Goal: Task Accomplishment & Management: Manage account settings

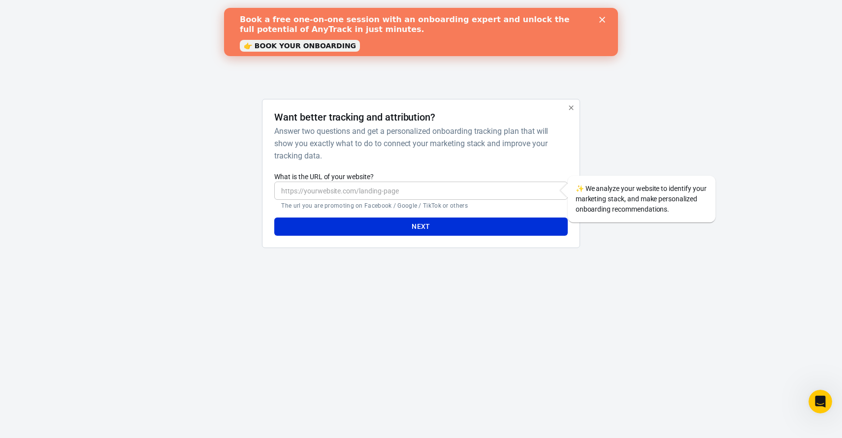
click at [567, 103] on button "button" at bounding box center [571, 107] width 13 height 13
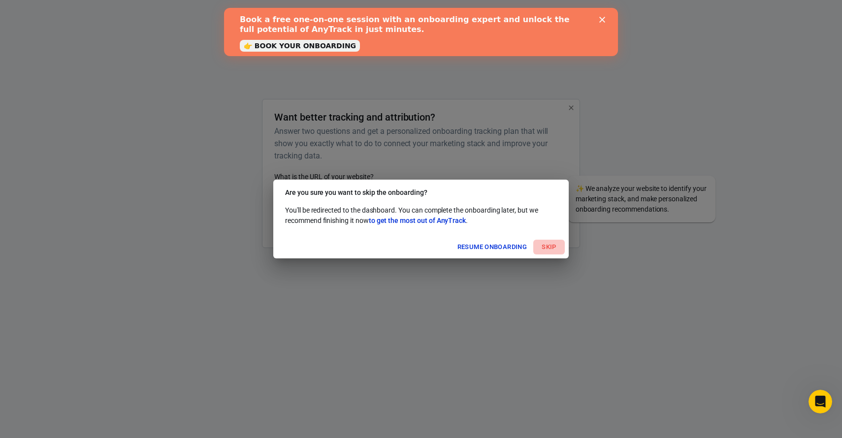
click at [551, 245] on button "Skip" at bounding box center [549, 247] width 32 height 15
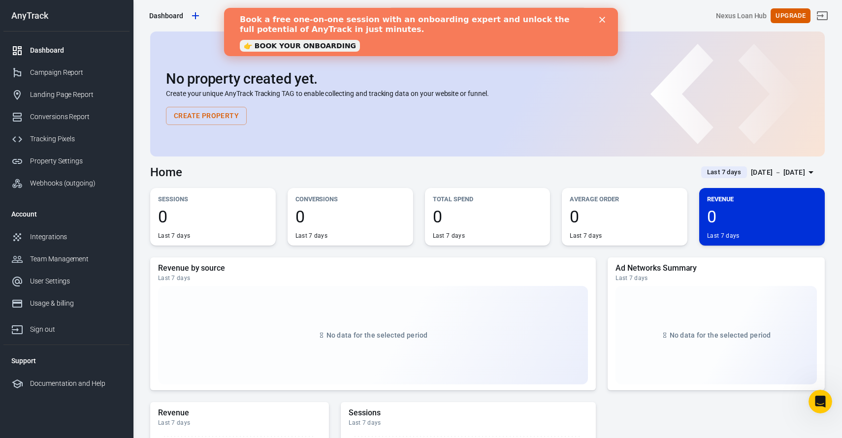
click at [606, 22] on div "Close" at bounding box center [604, 20] width 10 height 6
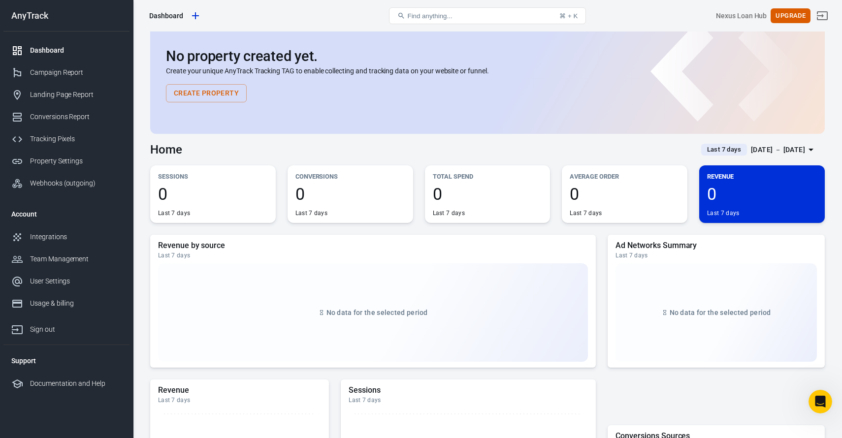
scroll to position [30, 0]
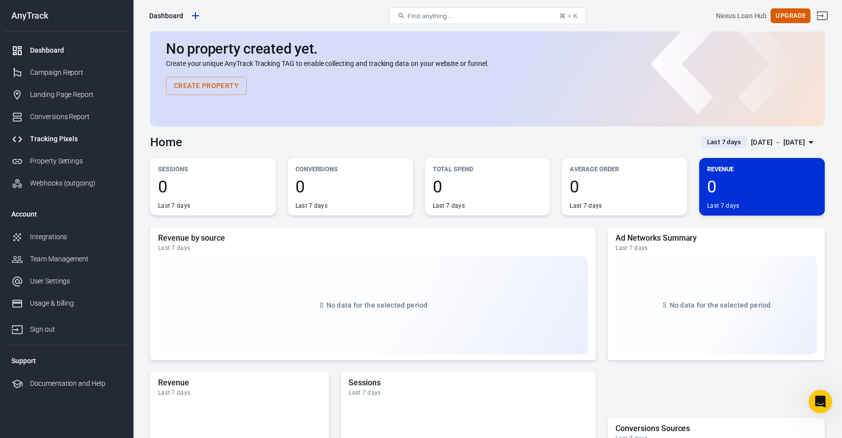
click at [73, 146] on link "Tracking Pixels" at bounding box center [66, 139] width 126 height 22
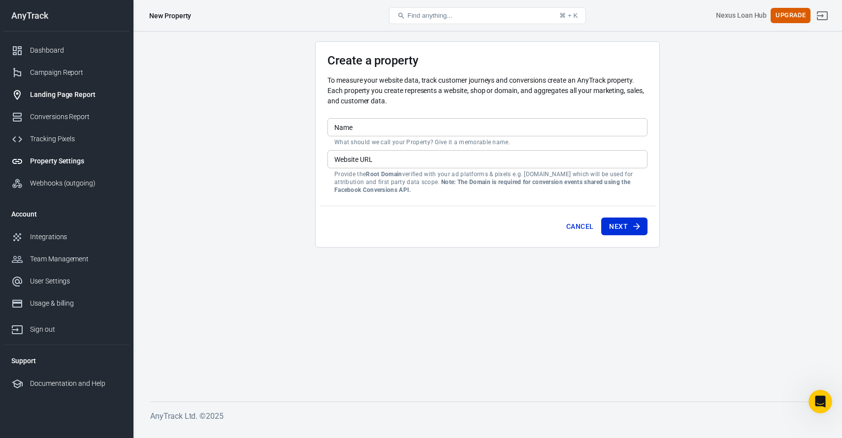
click at [59, 97] on div "Landing Page Report" at bounding box center [76, 95] width 92 height 10
click at [58, 44] on link "Dashboard" at bounding box center [66, 50] width 126 height 22
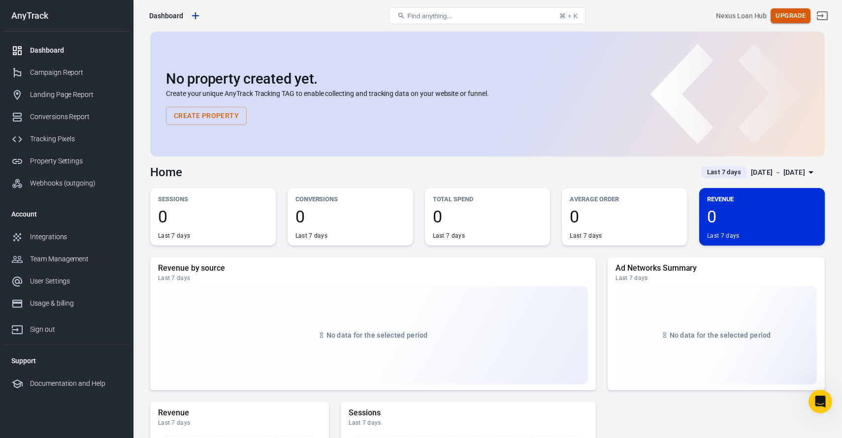
click at [789, 11] on button "Upgrade" at bounding box center [791, 15] width 40 height 15
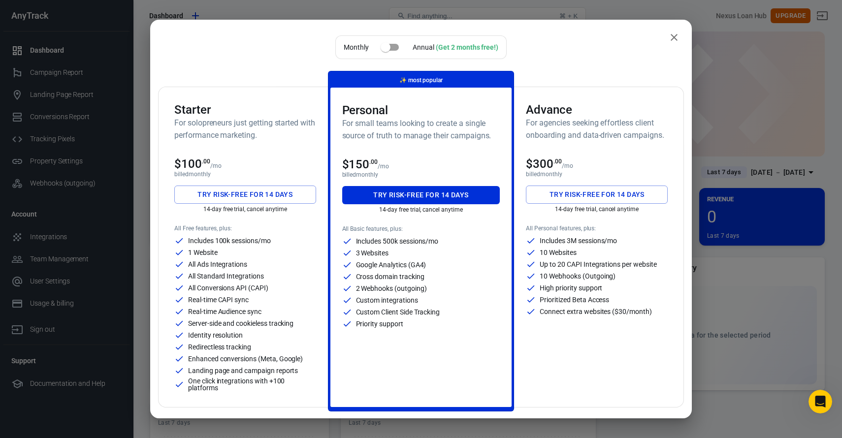
click at [398, 47] on input "checkbox" at bounding box center [386, 47] width 56 height 19
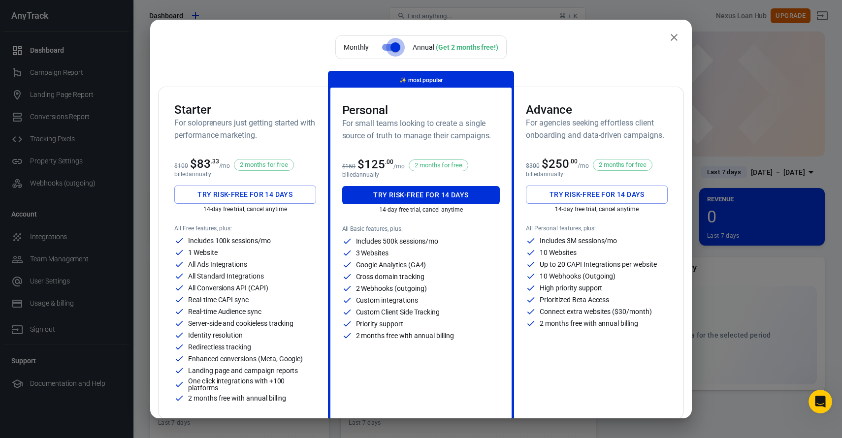
click at [386, 49] on input "checkbox" at bounding box center [395, 47] width 56 height 19
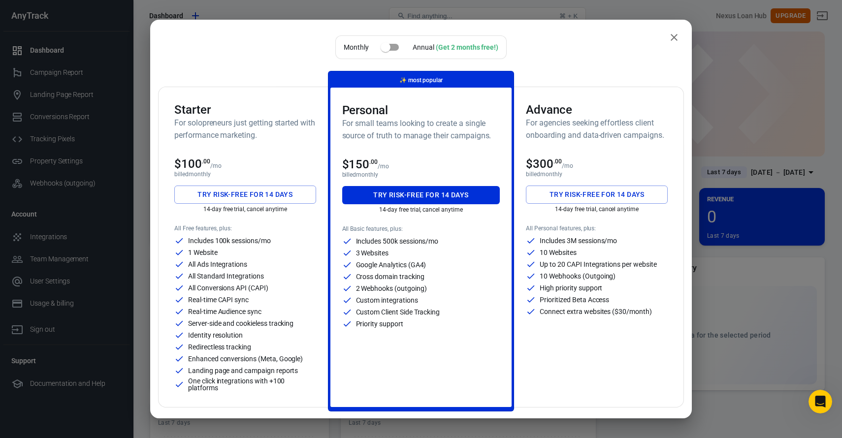
click at [388, 48] on input "checkbox" at bounding box center [386, 47] width 56 height 19
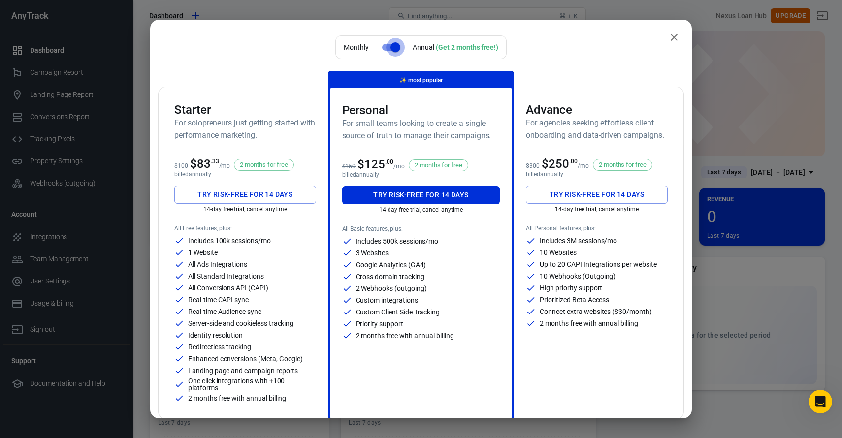
click at [388, 48] on input "checkbox" at bounding box center [395, 47] width 56 height 19
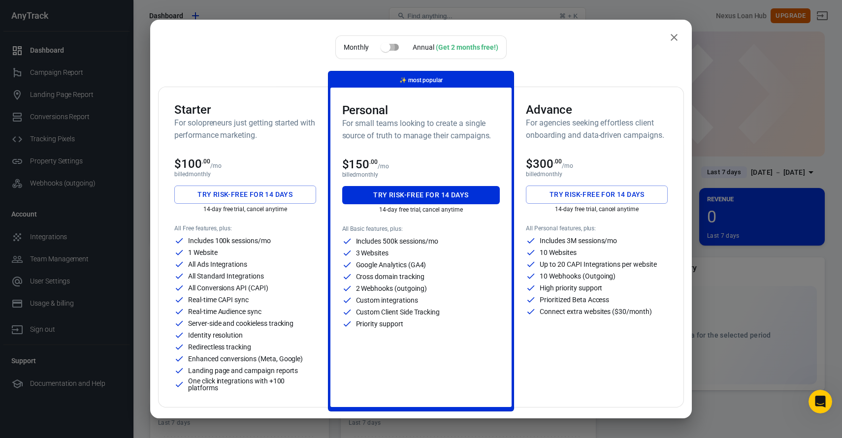
click at [388, 48] on input "checkbox" at bounding box center [386, 47] width 56 height 19
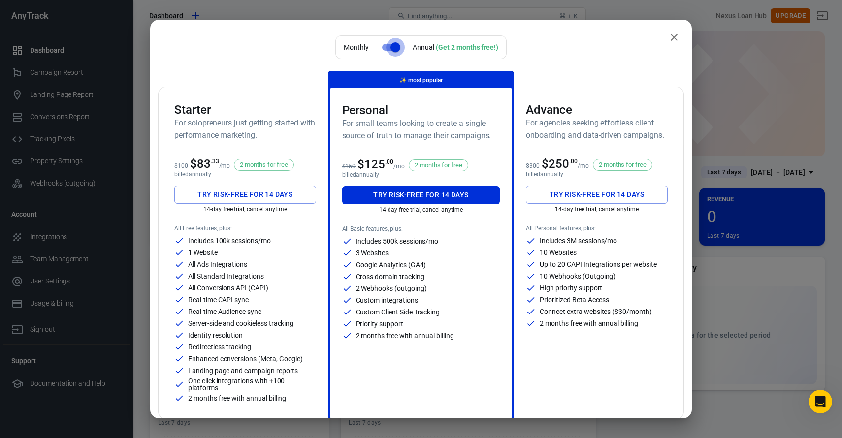
click at [387, 48] on input "checkbox" at bounding box center [395, 47] width 56 height 19
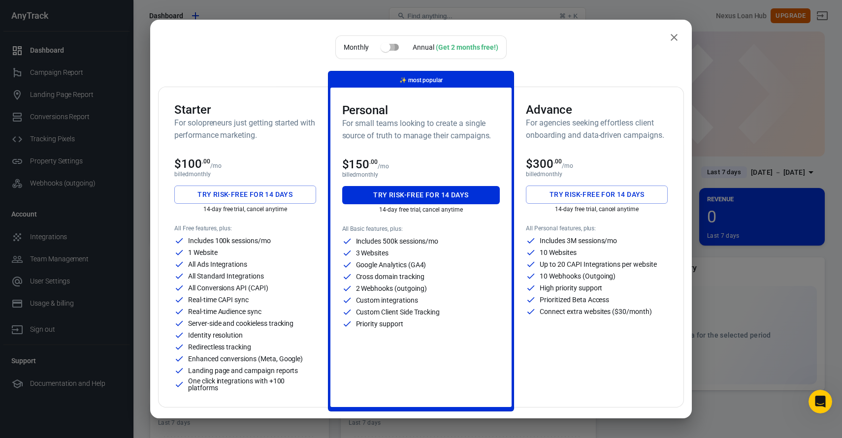
click at [387, 48] on input "checkbox" at bounding box center [386, 47] width 56 height 19
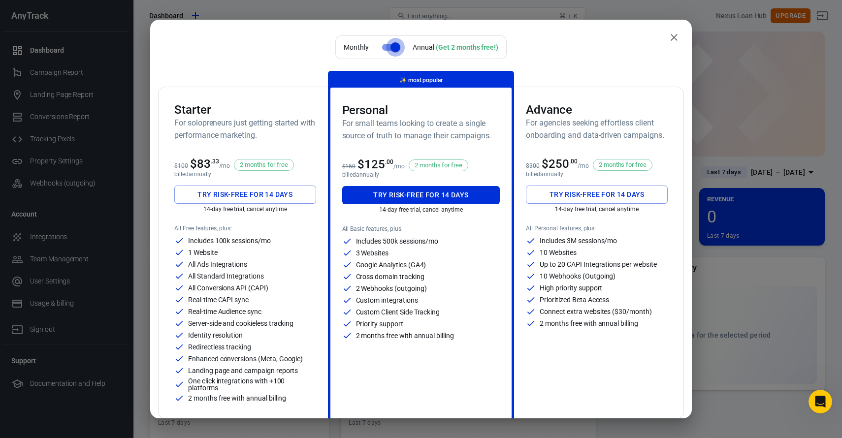
click at [387, 48] on input "checkbox" at bounding box center [395, 47] width 56 height 19
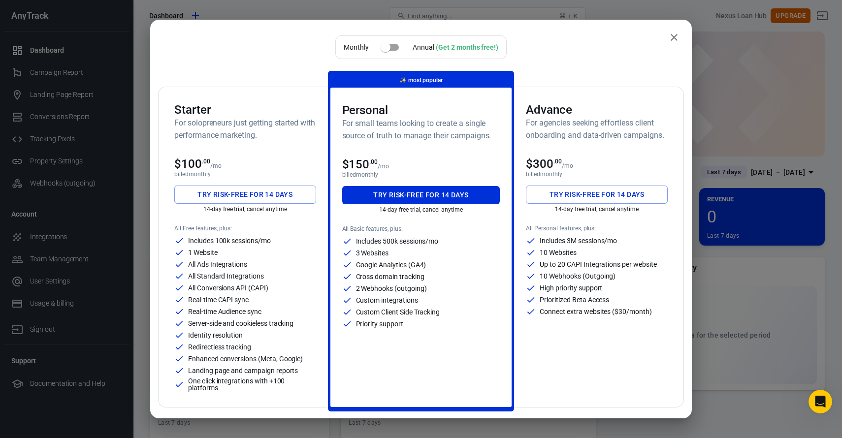
click at [387, 48] on input "checkbox" at bounding box center [386, 47] width 56 height 19
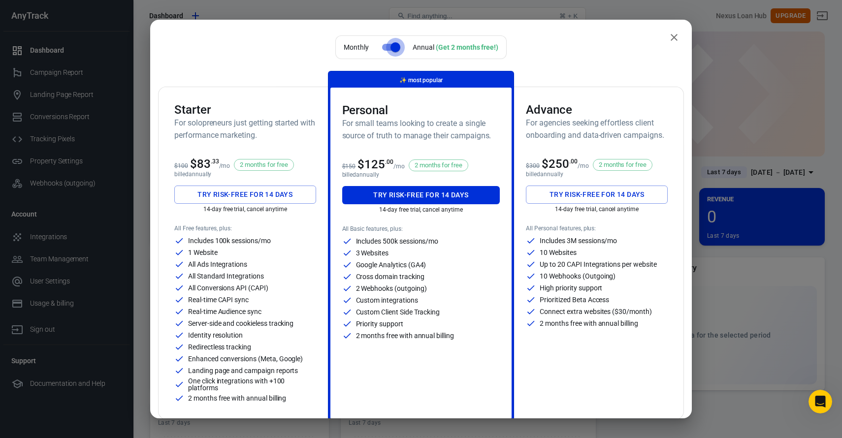
click at [387, 48] on input "checkbox" at bounding box center [395, 47] width 56 height 19
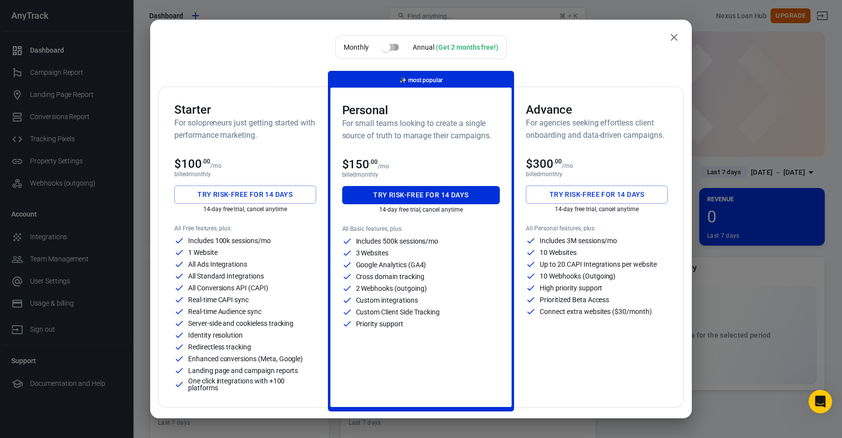
click at [387, 48] on input "checkbox" at bounding box center [386, 47] width 56 height 19
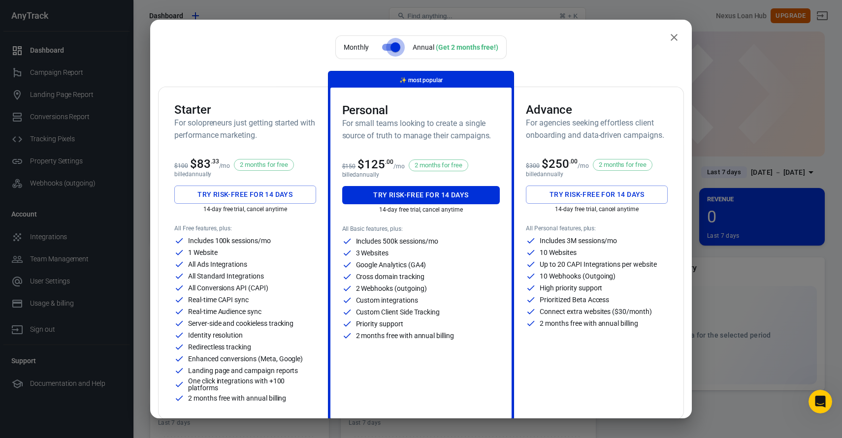
click at [387, 48] on input "checkbox" at bounding box center [395, 47] width 56 height 19
checkbox input "false"
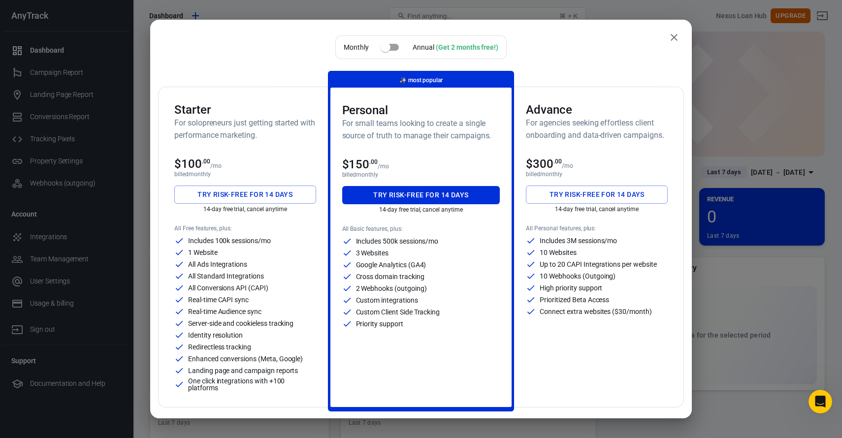
click at [673, 34] on icon "close" at bounding box center [674, 38] width 12 height 12
